Goal: Check status

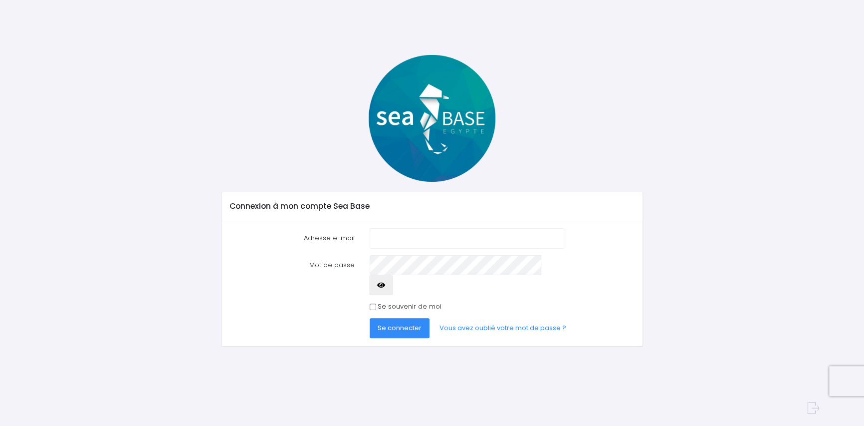
click at [381, 240] on input "Adresse e-mail" at bounding box center [467, 238] width 195 height 20
type input "[EMAIL_ADDRESS][DOMAIN_NAME]"
click at [390, 323] on span "Se connecter" at bounding box center [400, 327] width 44 height 9
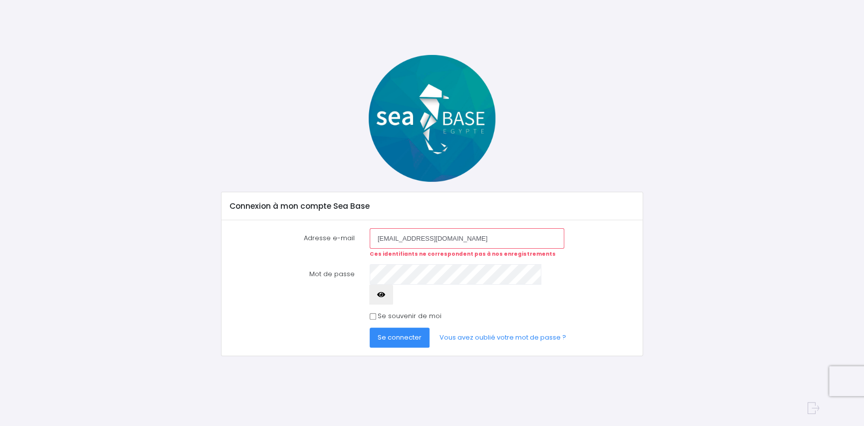
click at [403, 332] on span "Se connecter" at bounding box center [400, 336] width 44 height 9
click at [390, 332] on span "Se connecter" at bounding box center [400, 336] width 44 height 9
click at [399, 332] on span "Se connecter" at bounding box center [400, 336] width 44 height 9
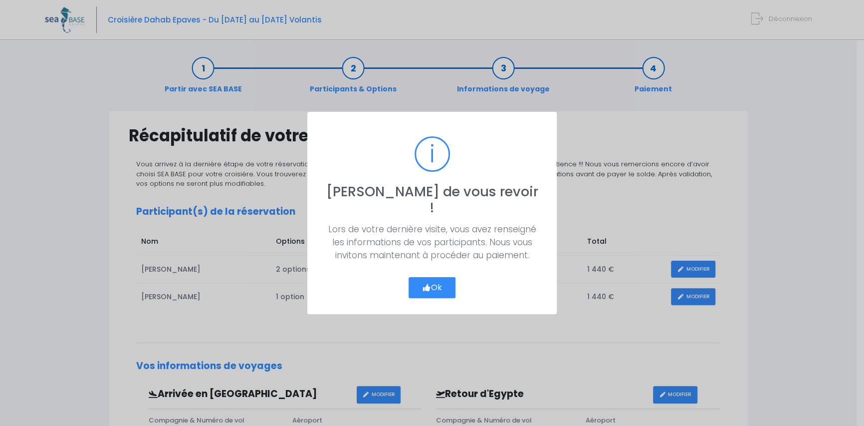
click at [431, 277] on button "Ok" at bounding box center [432, 287] width 47 height 21
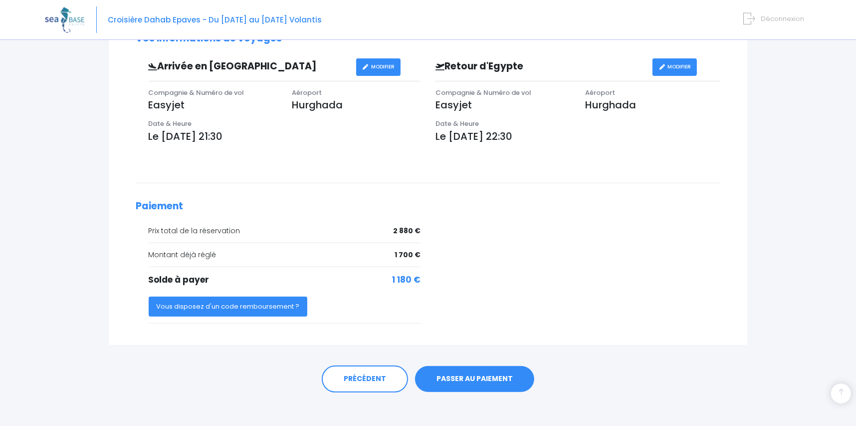
scroll to position [332, 0]
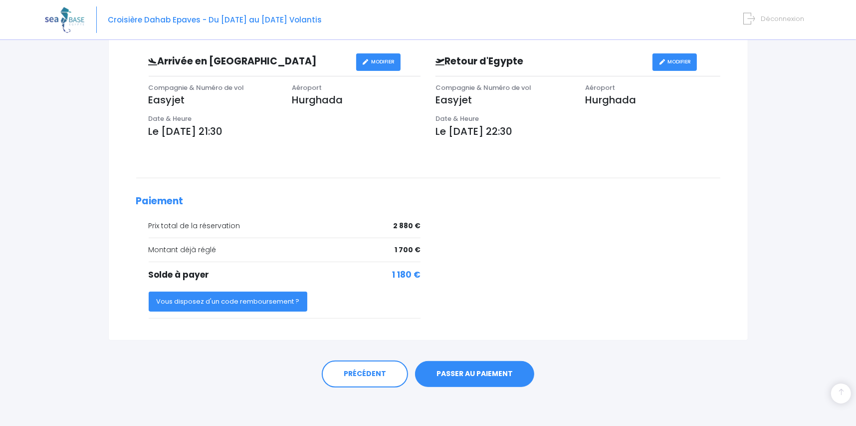
click at [465, 377] on link "PASSER AU PAIEMENT" at bounding box center [474, 374] width 119 height 26
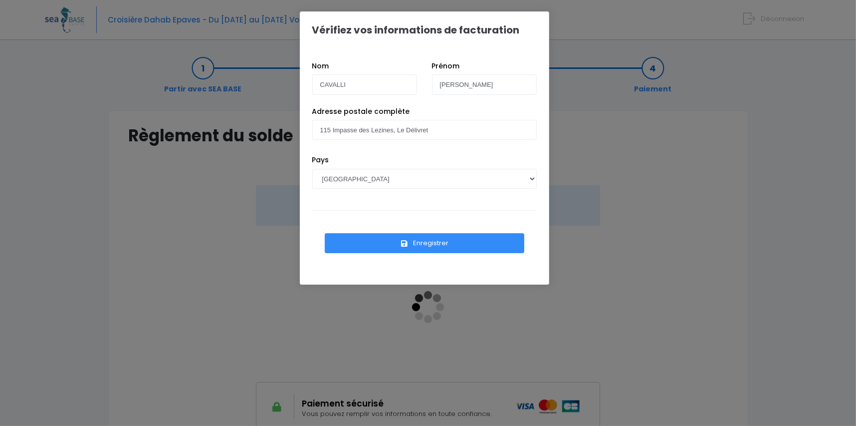
click at [435, 242] on button "Enregistrer" at bounding box center [425, 243] width 200 height 20
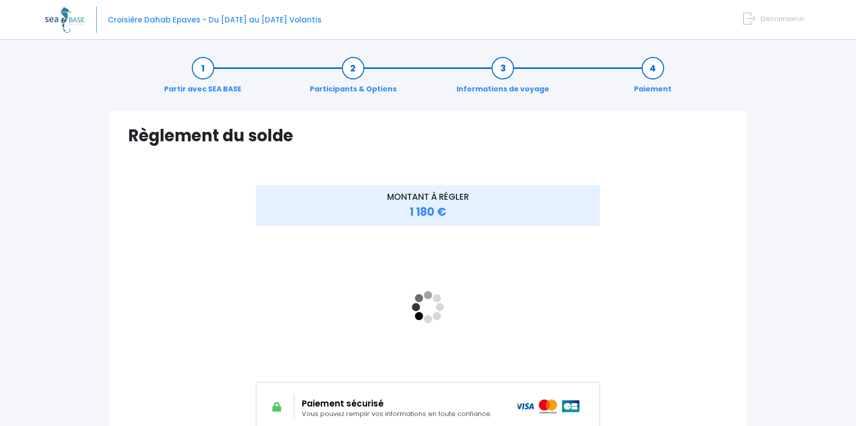
click at [664, 339] on div "MONTANT À RÉGLER 1 180 €" at bounding box center [428, 315] width 599 height 260
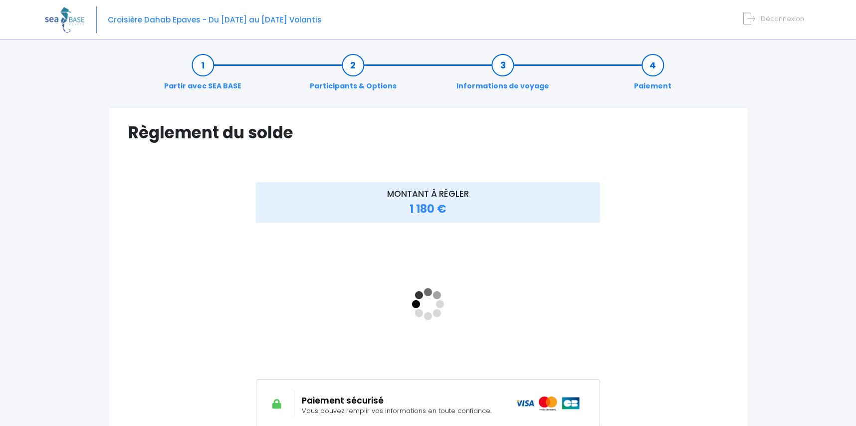
scroll to position [121, 0]
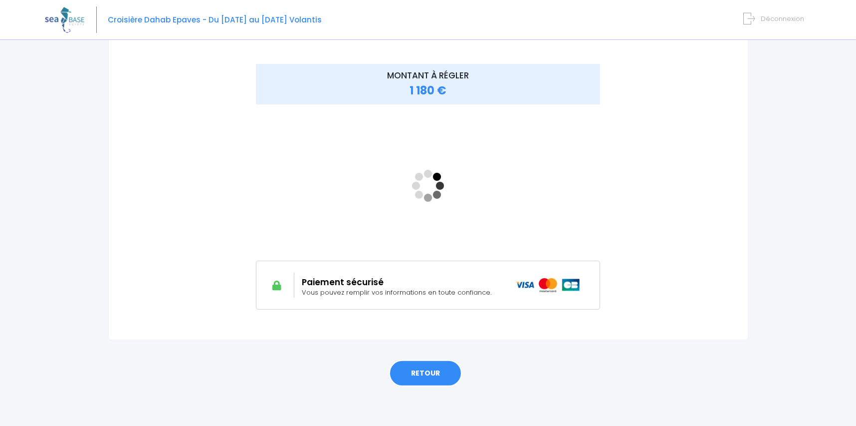
click at [442, 375] on link "RETOUR" at bounding box center [425, 373] width 73 height 27
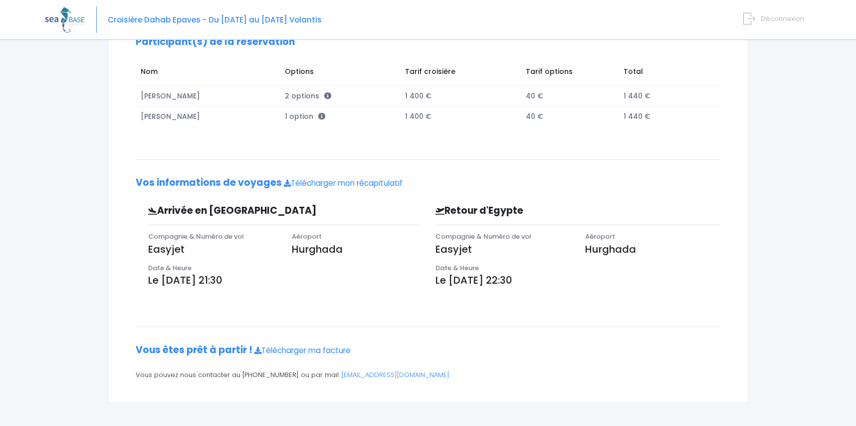
scroll to position [170, 0]
click at [318, 351] on link "Télécharger ma facture" at bounding box center [303, 349] width 96 height 10
click at [512, 402] on div "Partir avec SEA BASE Participants & Options Informations de voyage Paiement Réc…" at bounding box center [428, 151] width 767 height 550
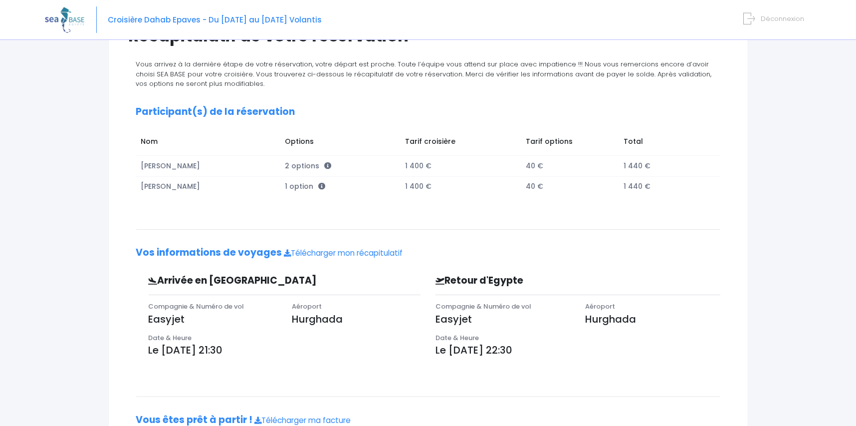
scroll to position [0, 0]
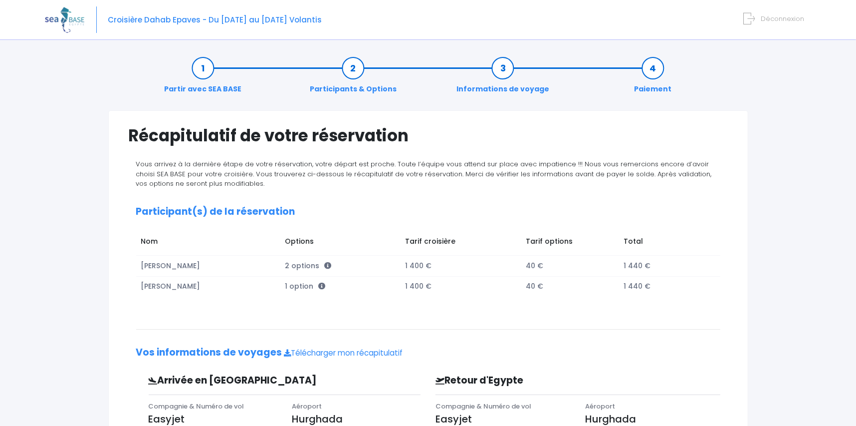
click at [791, 20] on span "Déconnexion" at bounding box center [782, 18] width 43 height 9
